Goal: Task Accomplishment & Management: Use online tool/utility

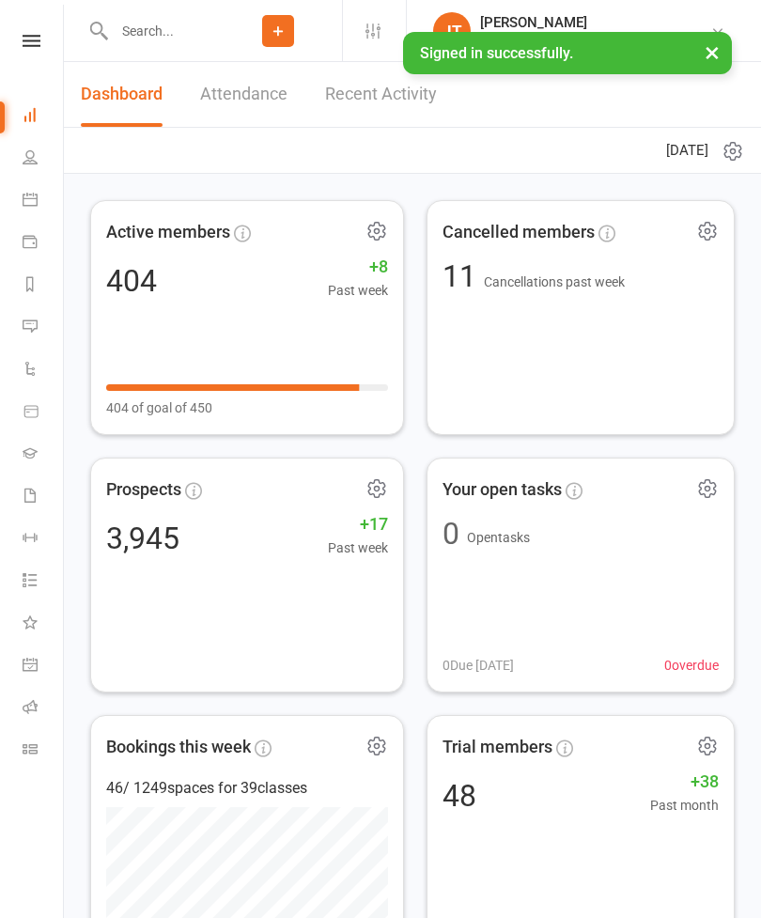
click at [24, 748] on icon at bounding box center [30, 748] width 15 height 15
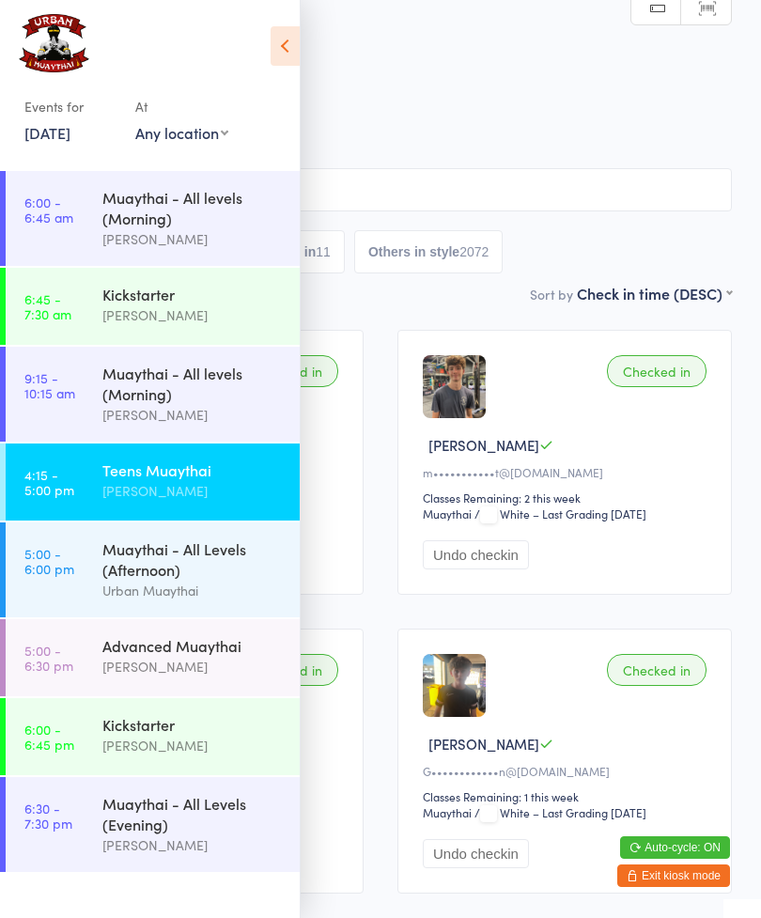
click at [277, 46] on icon at bounding box center [285, 45] width 29 height 39
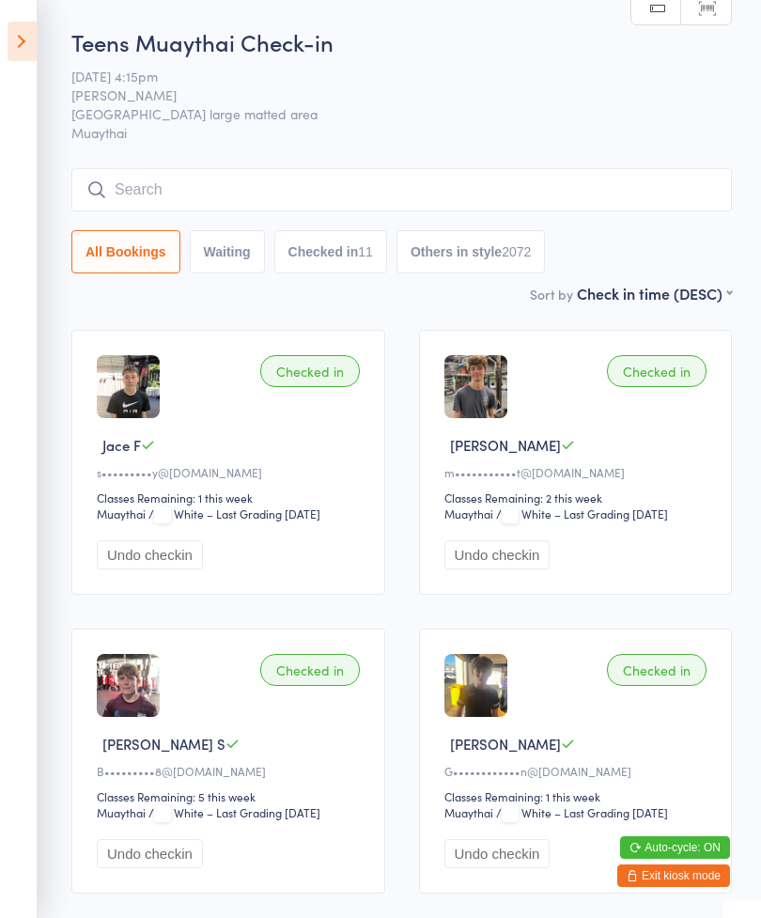
click at [489, 182] on input "search" at bounding box center [401, 189] width 661 height 43
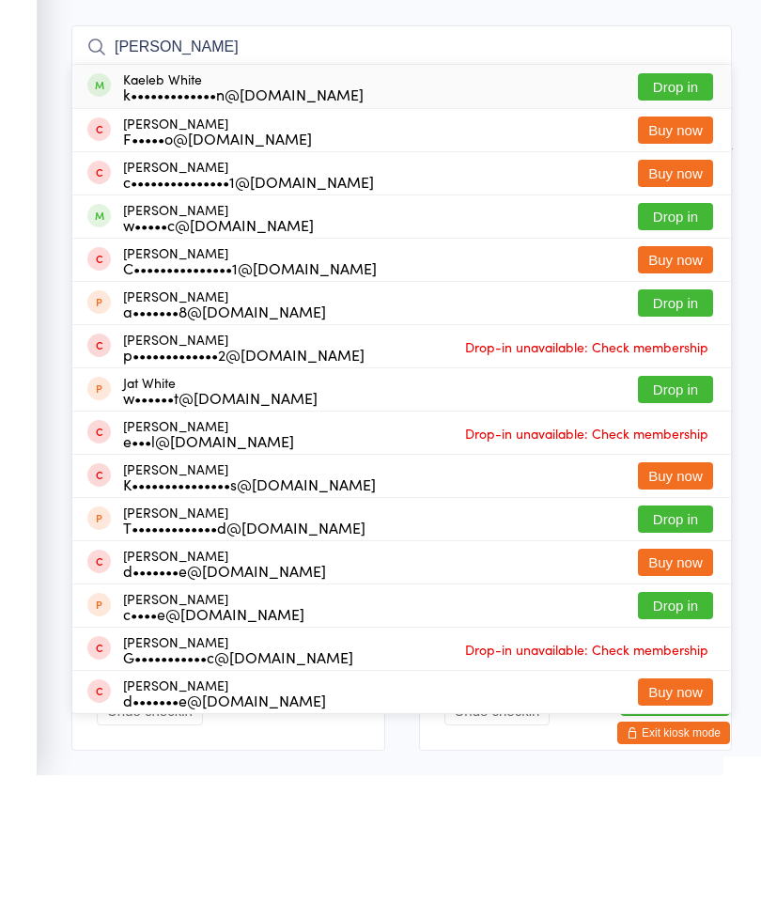
type input "[PERSON_NAME]"
click at [675, 216] on button "Drop in" at bounding box center [675, 229] width 75 height 27
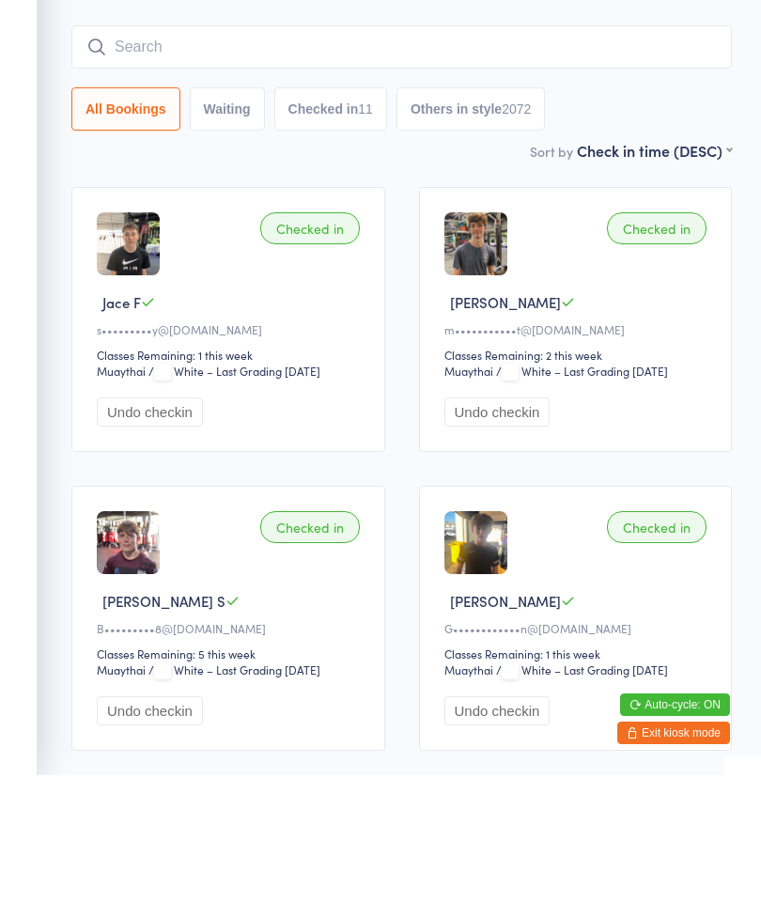
scroll to position [143, 0]
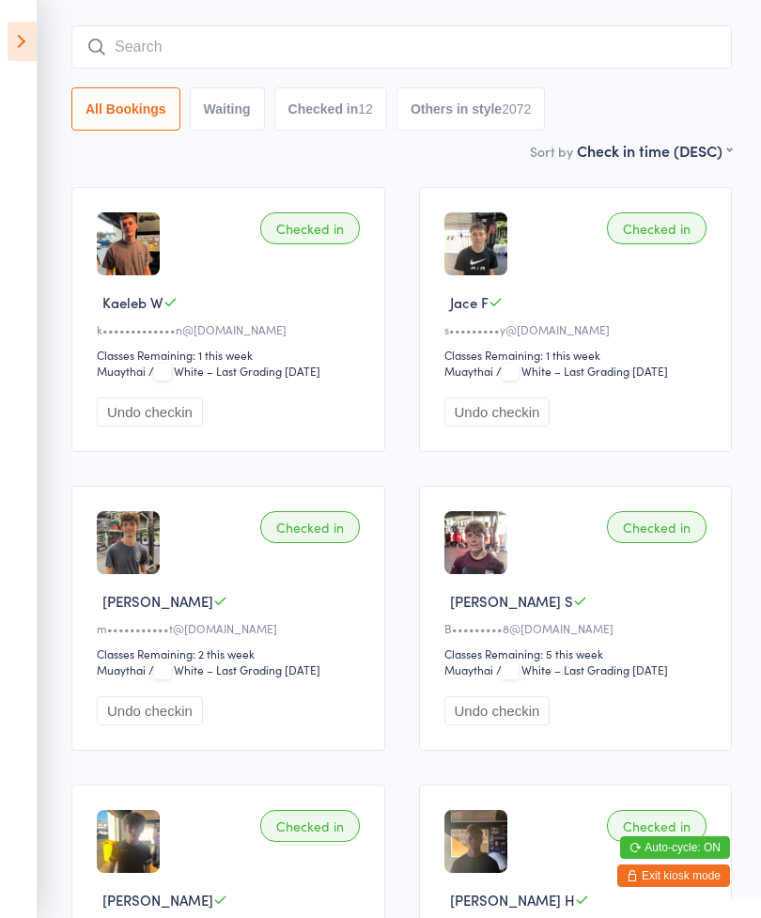
click at [158, 50] on input "search" at bounding box center [401, 46] width 661 height 43
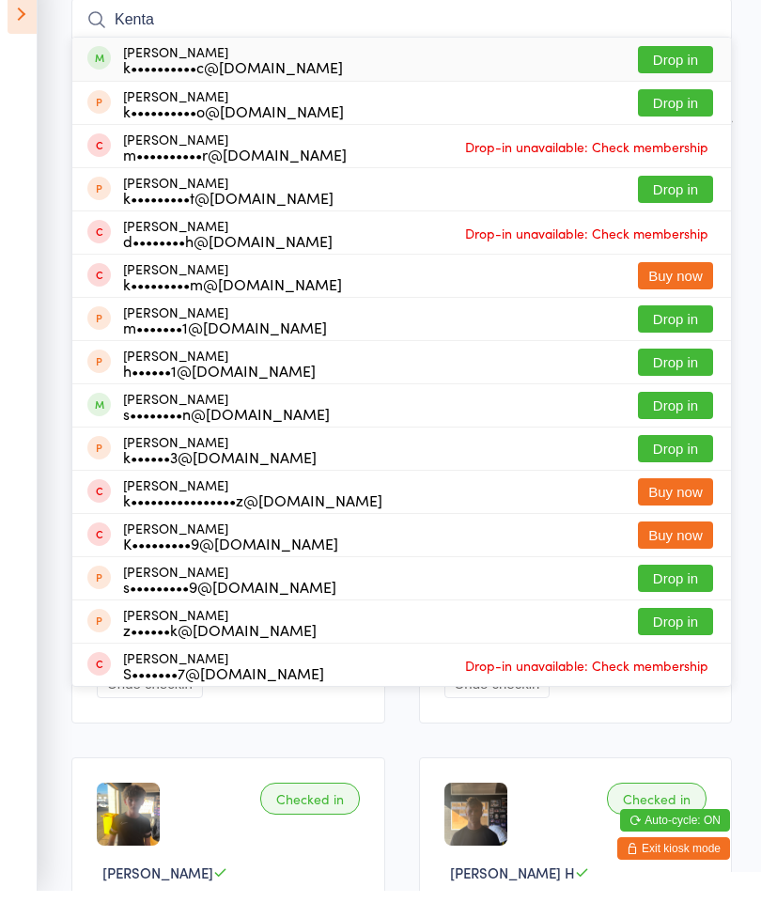
type input "Kenta"
click at [681, 73] on button "Drop in" at bounding box center [675, 86] width 75 height 27
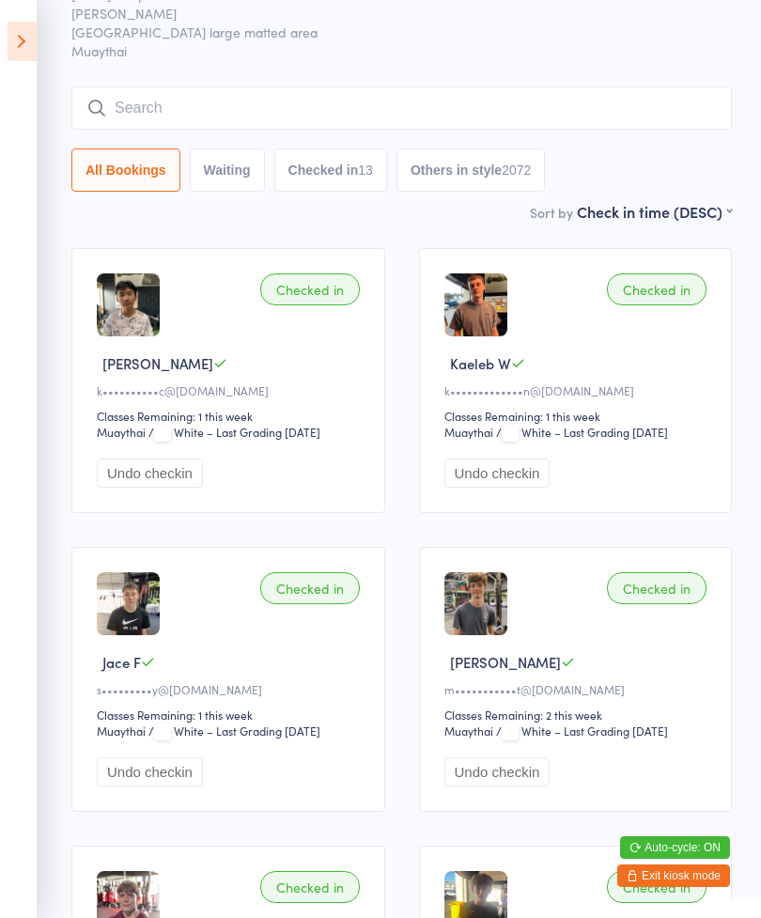
scroll to position [0, 0]
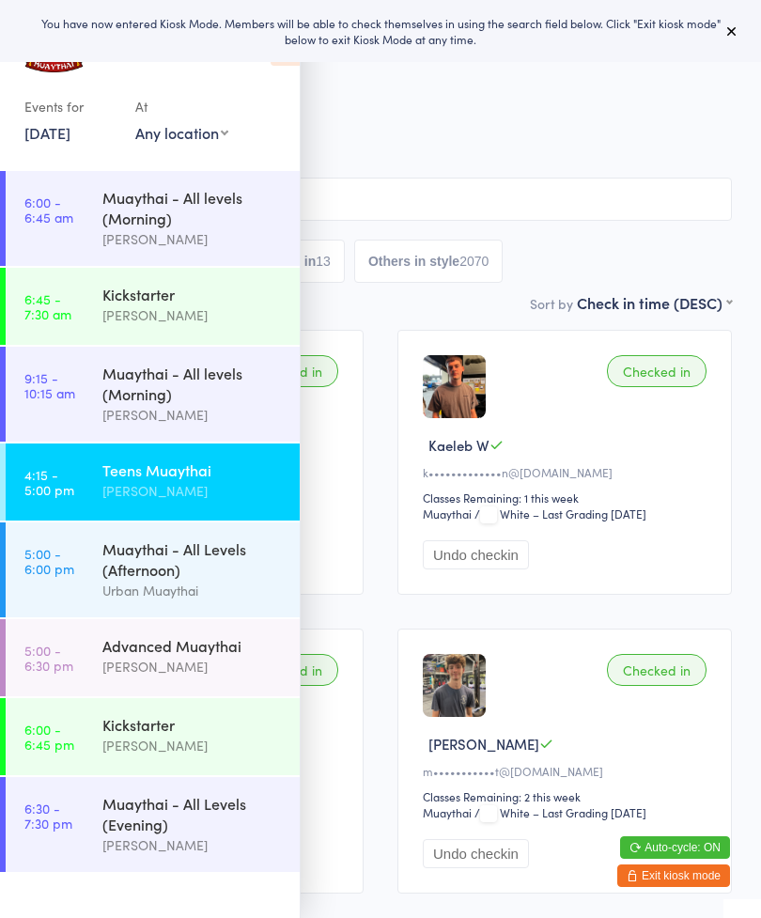
click at [139, 480] on div "Teens Muaythai" at bounding box center [192, 470] width 181 height 21
click at [724, 33] on icon at bounding box center [731, 30] width 15 height 15
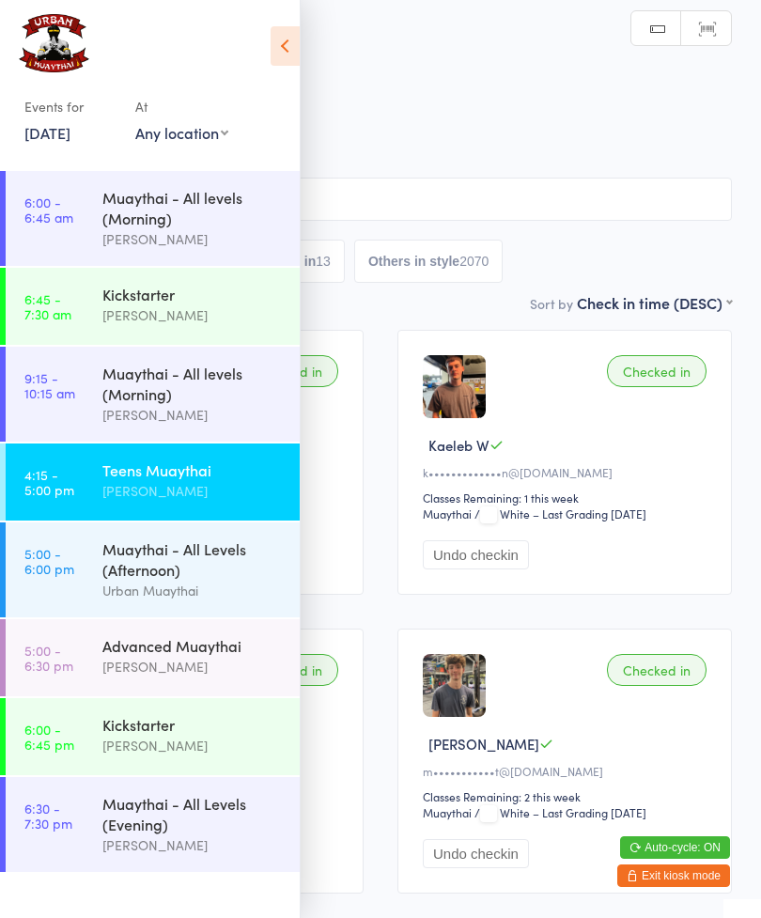
click at [294, 53] on icon at bounding box center [285, 45] width 29 height 39
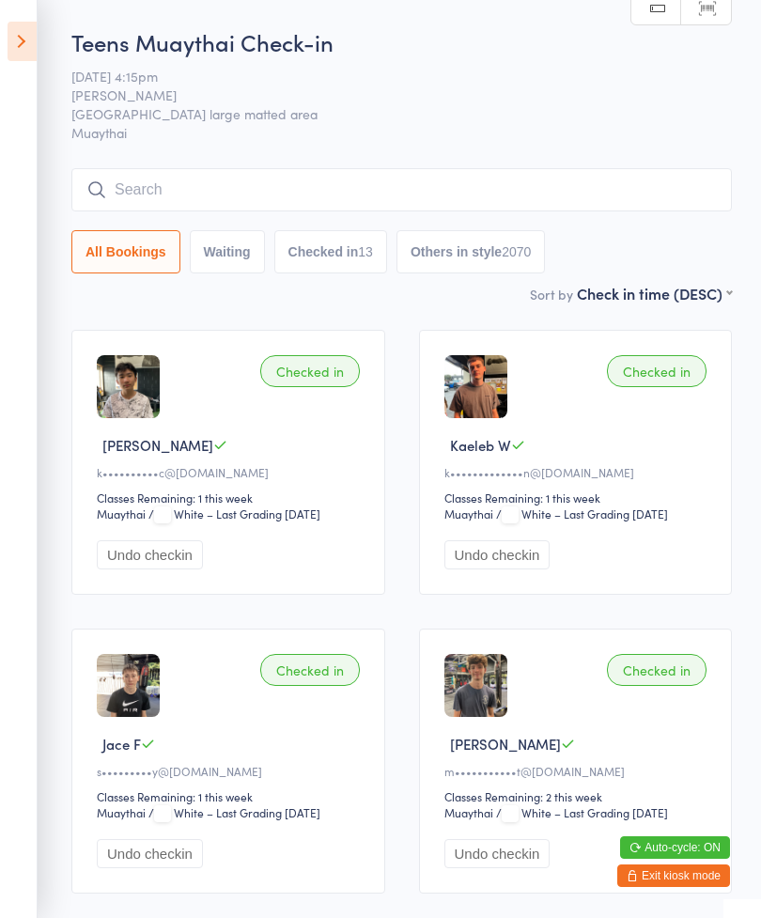
click at [127, 194] on input "search" at bounding box center [401, 189] width 661 height 43
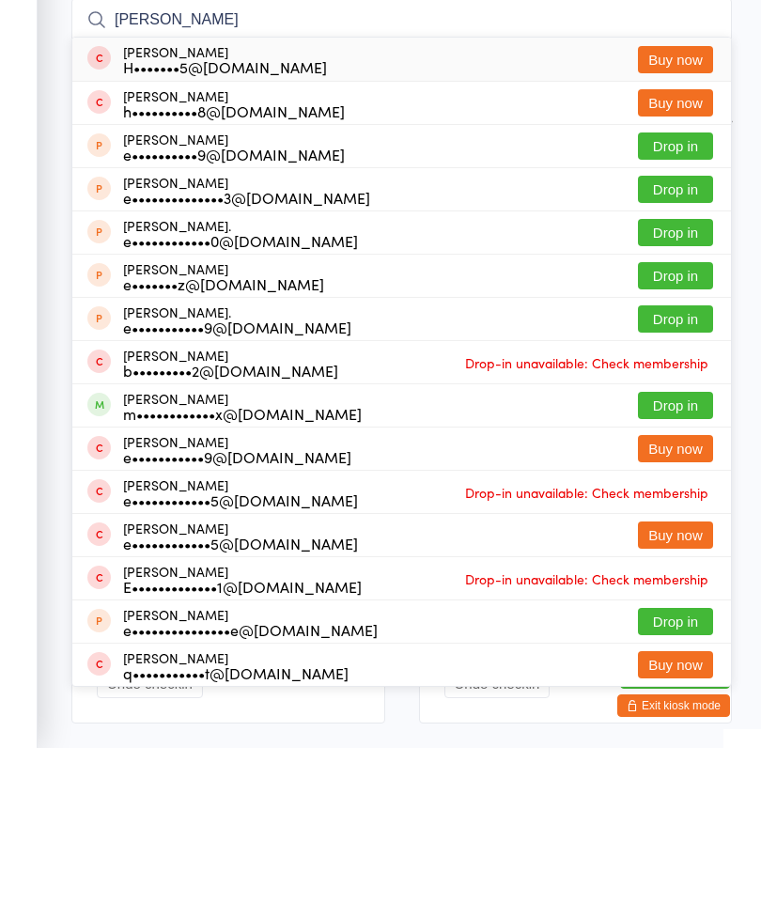
type input "Ethan"
click at [679, 562] on button "Drop in" at bounding box center [675, 575] width 75 height 27
